Goal: Information Seeking & Learning: Learn about a topic

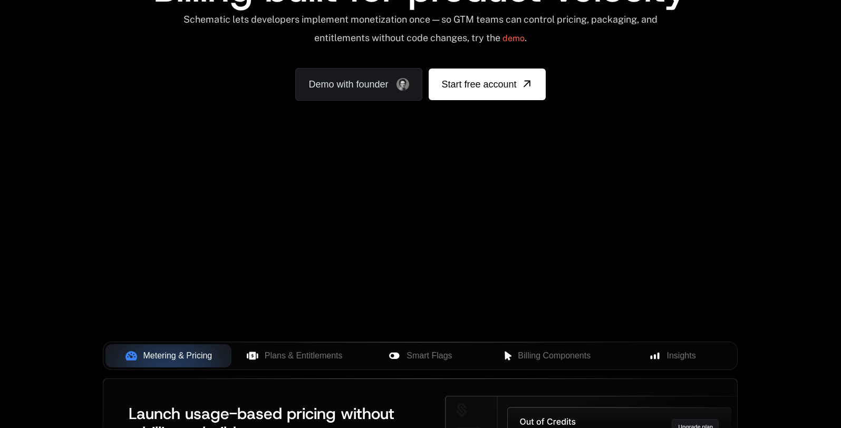
scroll to position [143, 0]
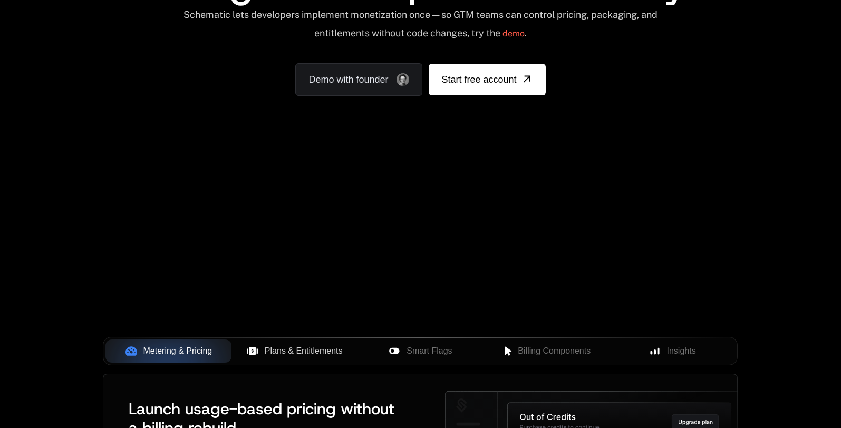
click at [333, 354] on span "Plans & Entitlements" at bounding box center [304, 351] width 78 height 13
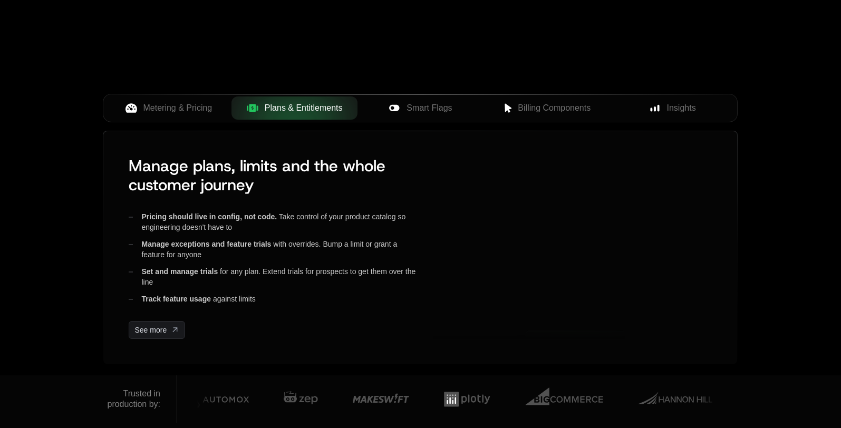
scroll to position [386, 0]
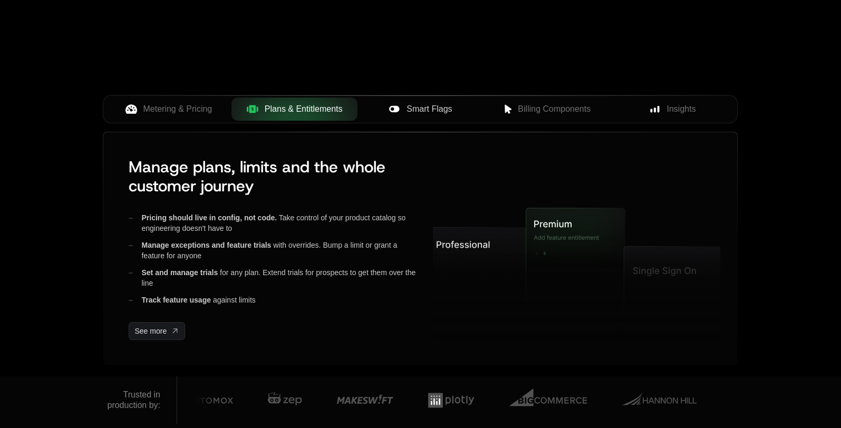
click at [420, 113] on span "Smart Flags" at bounding box center [429, 109] width 45 height 13
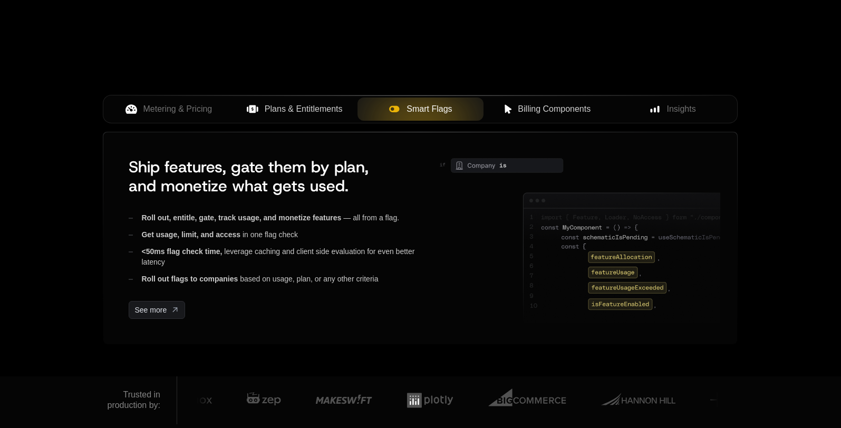
click at [567, 107] on span "Billing Components" at bounding box center [554, 109] width 73 height 13
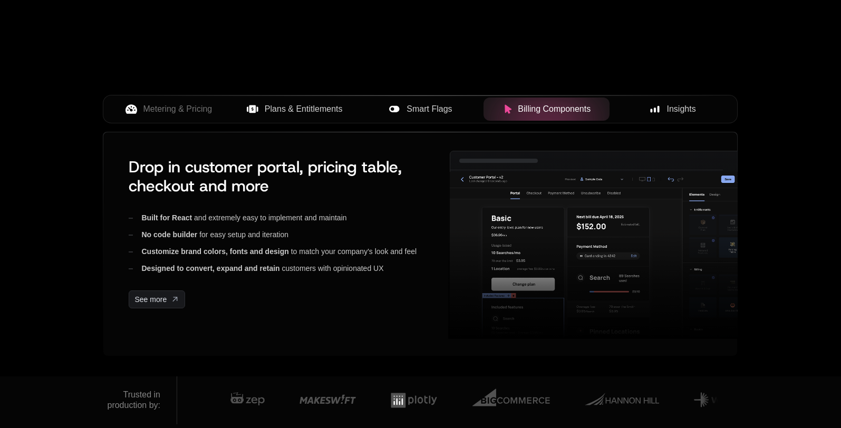
click at [684, 109] on span "Insights" at bounding box center [681, 109] width 29 height 13
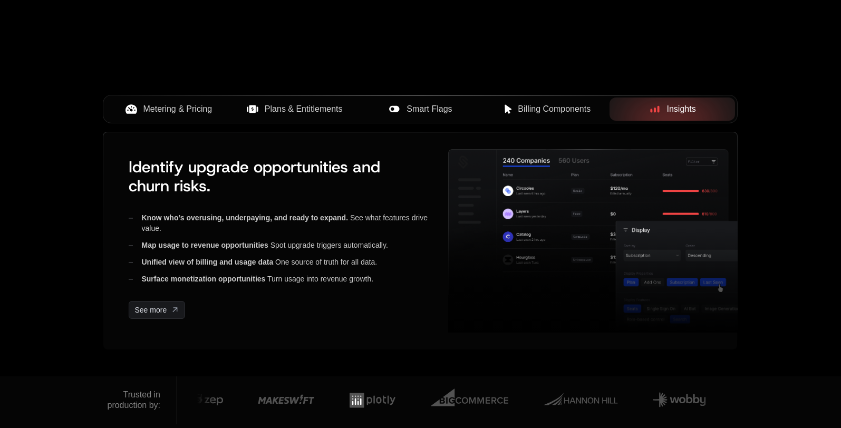
click at [173, 107] on span "Metering & Pricing" at bounding box center [177, 109] width 69 height 13
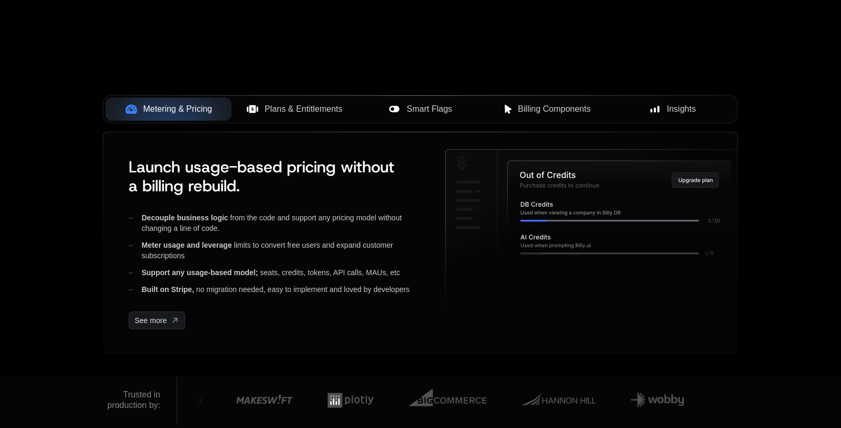
click at [279, 105] on span "Plans & Entitlements" at bounding box center [304, 109] width 78 height 13
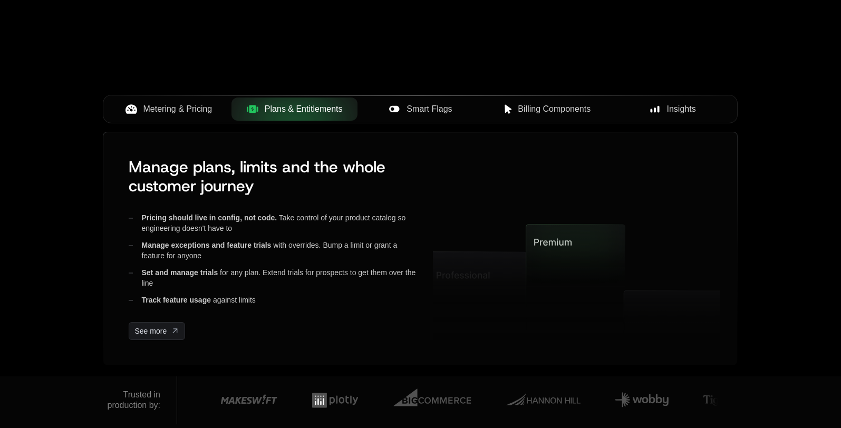
click at [463, 103] on div "Smart Flags" at bounding box center [420, 109] width 109 height 13
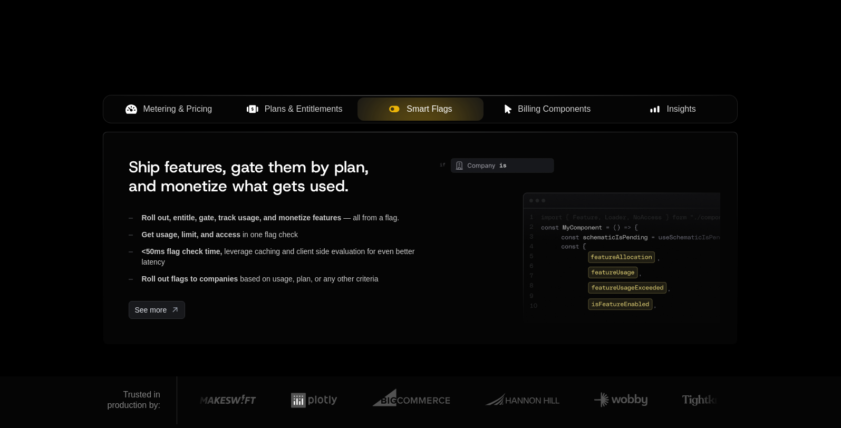
click at [560, 109] on span "Billing Components" at bounding box center [554, 109] width 73 height 13
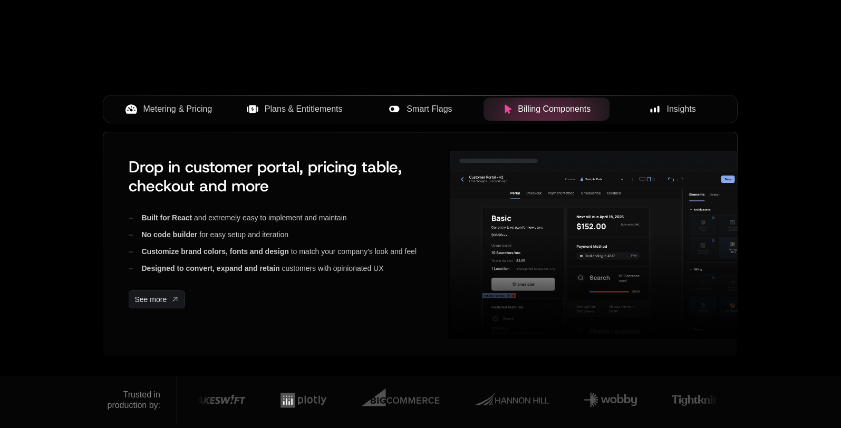
click at [675, 107] on span "Insights" at bounding box center [681, 109] width 29 height 13
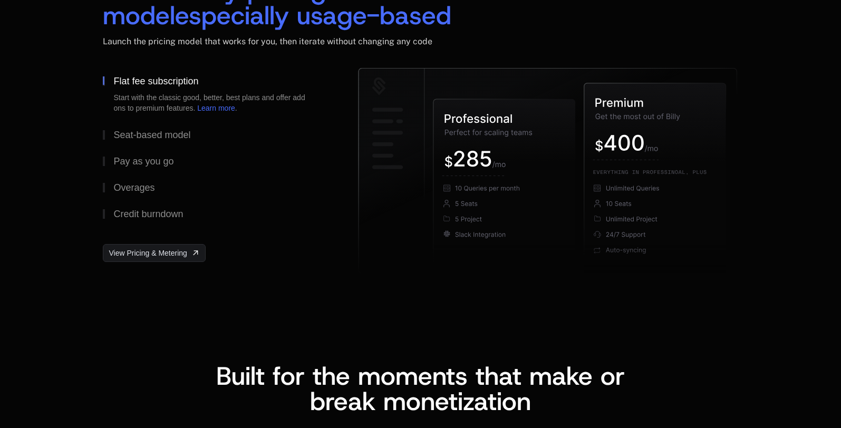
scroll to position [1653, 0]
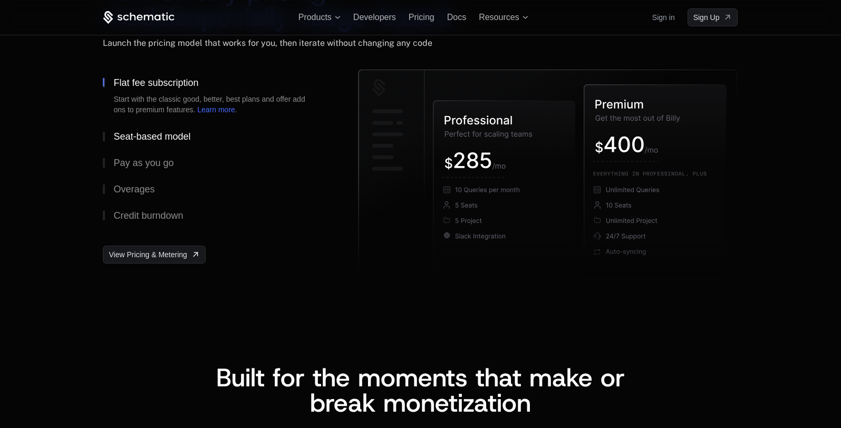
click at [158, 138] on div "Seat-based model" at bounding box center [151, 136] width 77 height 9
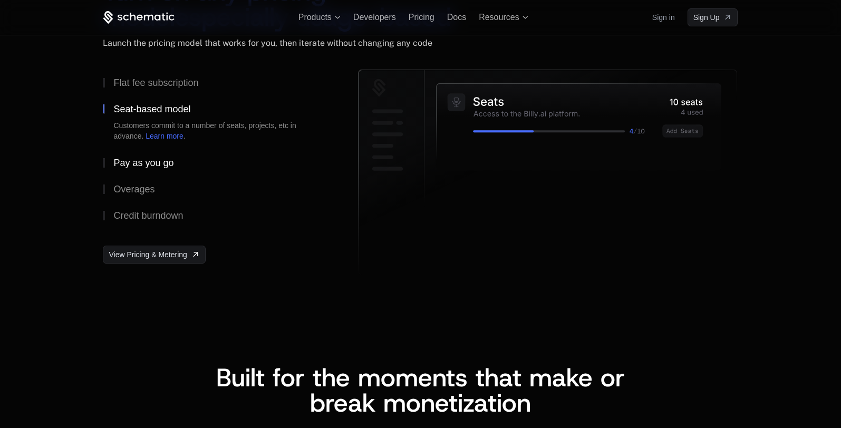
click at [146, 163] on div "Pay as you go" at bounding box center [143, 162] width 60 height 9
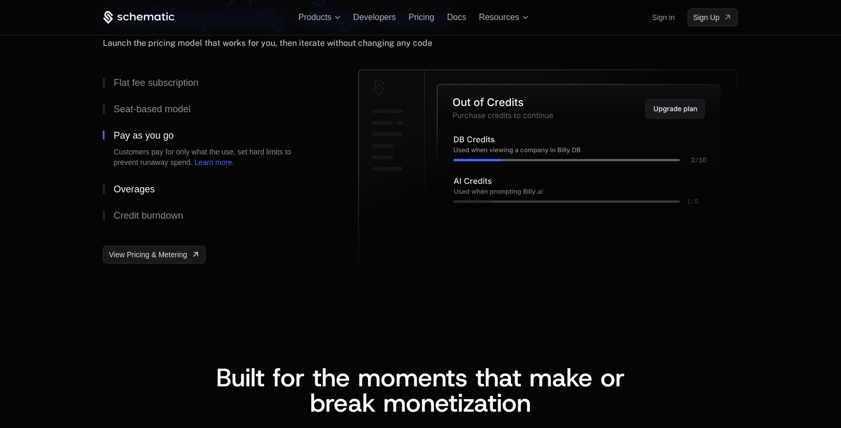
click at [143, 187] on div "Overages" at bounding box center [133, 189] width 41 height 9
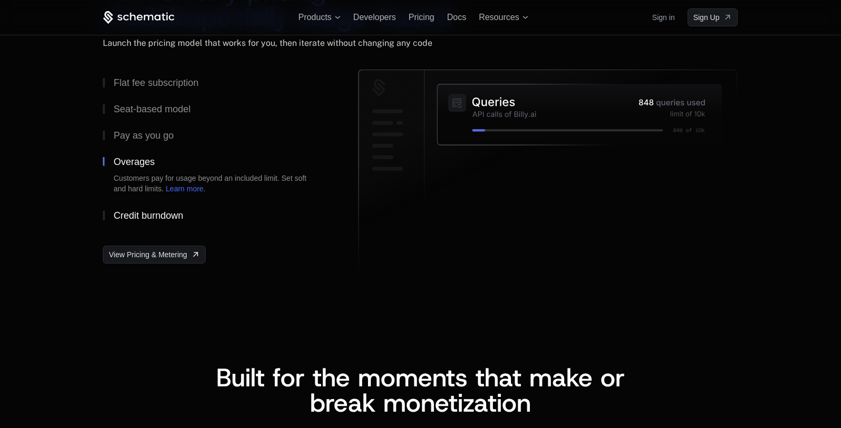
click at [145, 216] on div "Credit burndown" at bounding box center [148, 215] width 70 height 9
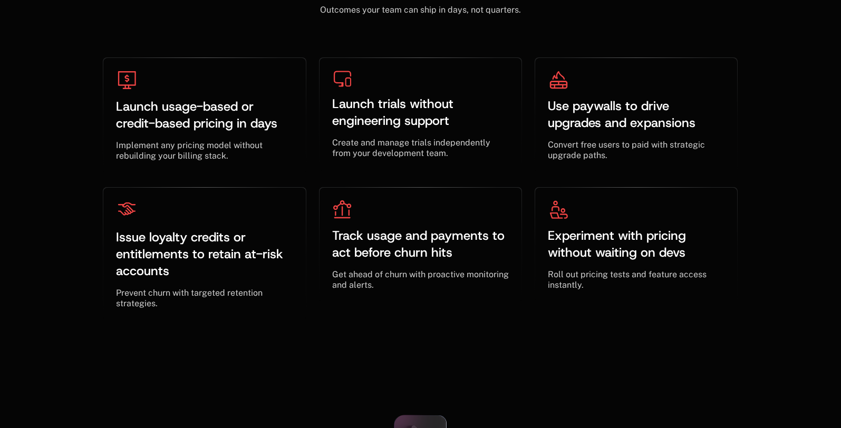
scroll to position [3373, 0]
